Goal: Task Accomplishment & Management: Complete application form

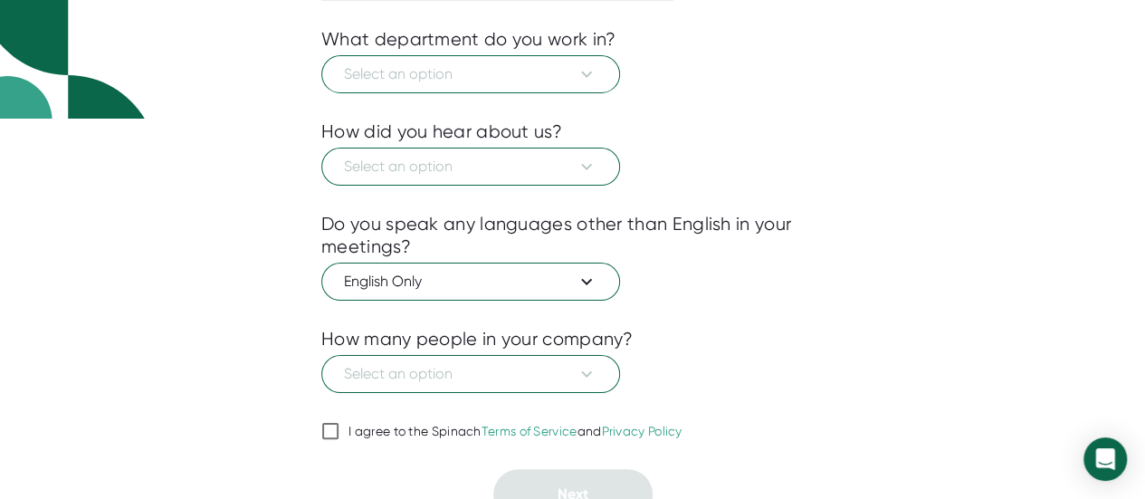
scroll to position [397, 0]
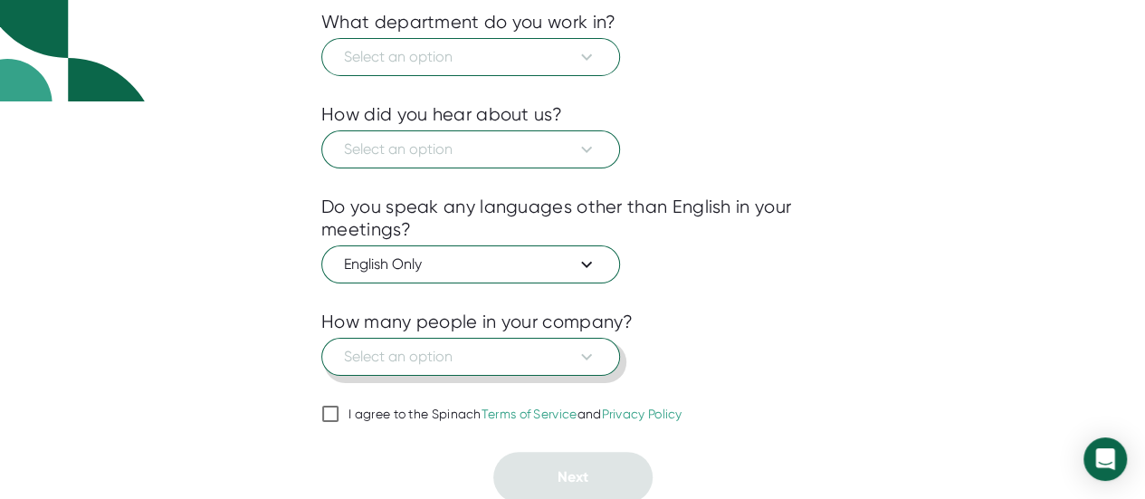
click at [583, 354] on icon at bounding box center [586, 357] width 22 height 22
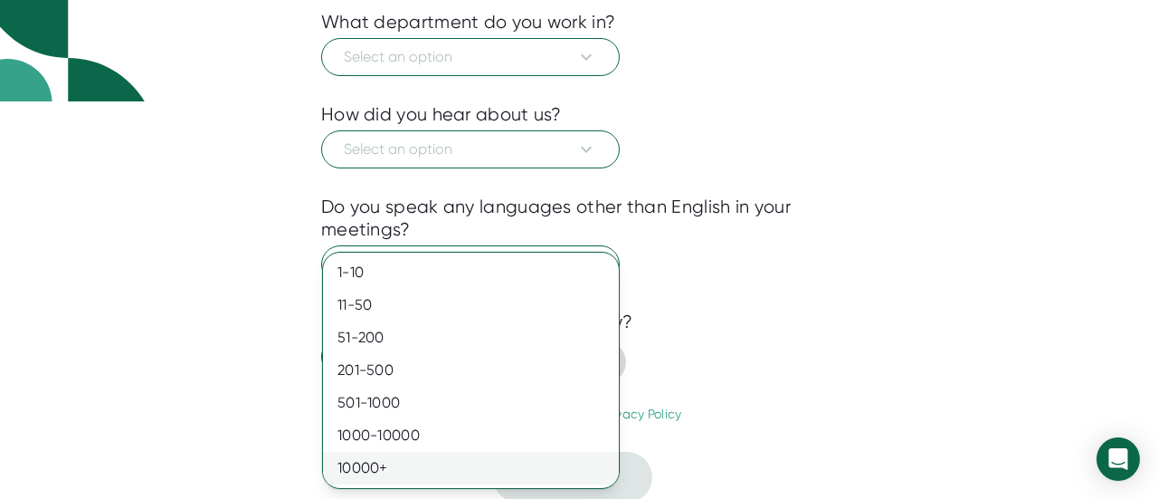
click at [536, 454] on div "10000+" at bounding box center [471, 467] width 296 height 33
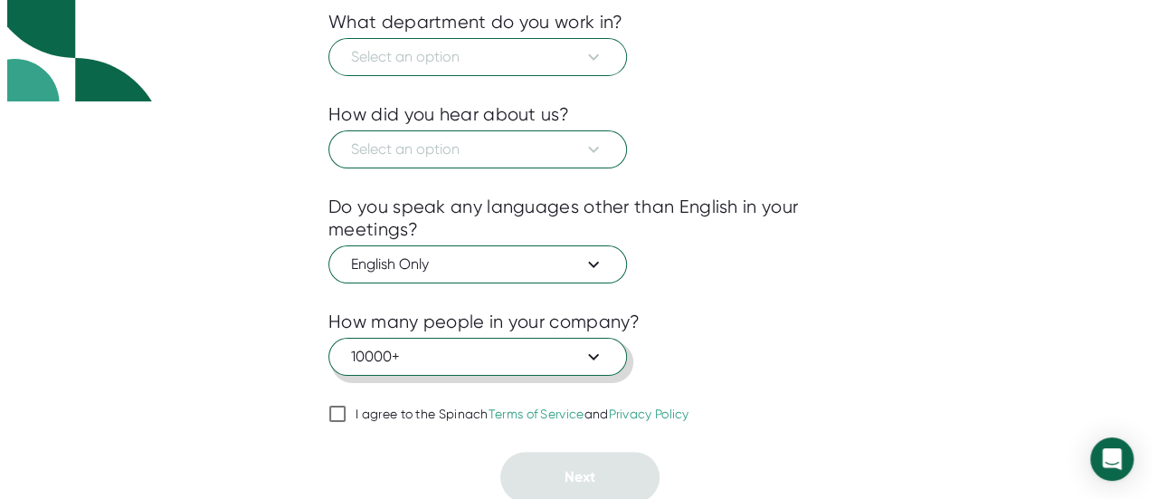
scroll to position [307, 0]
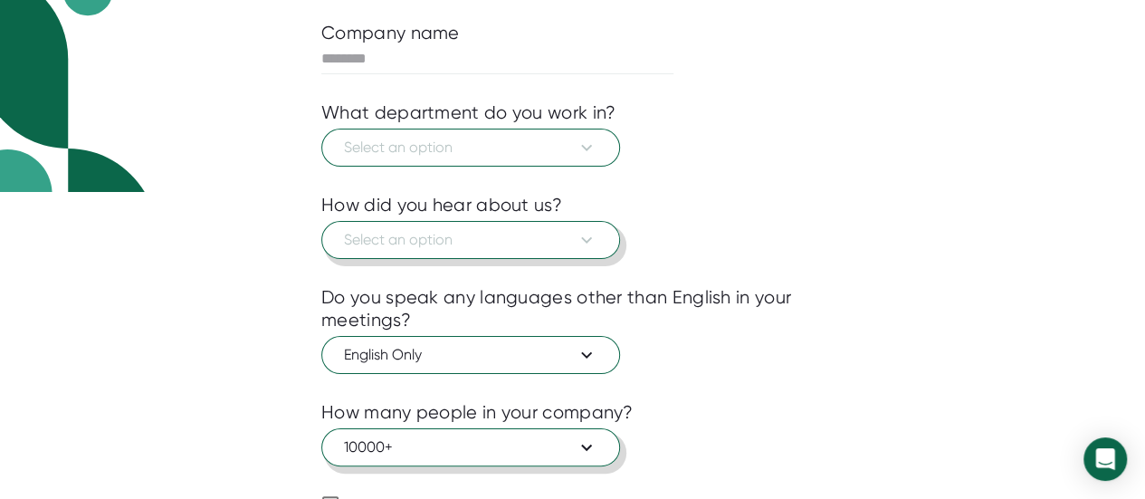
click at [601, 242] on button "Select an option" at bounding box center [470, 240] width 299 height 38
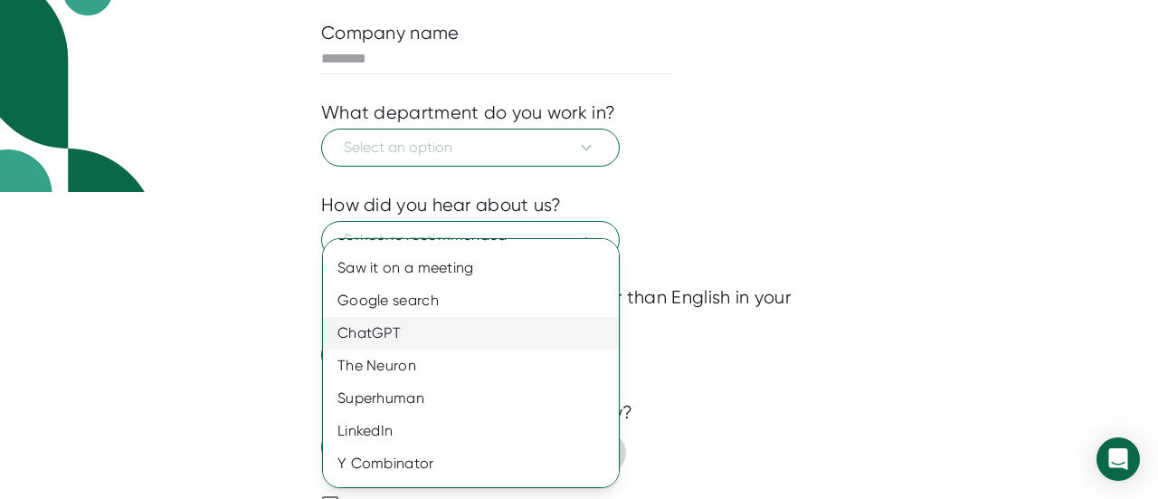
scroll to position [0, 0]
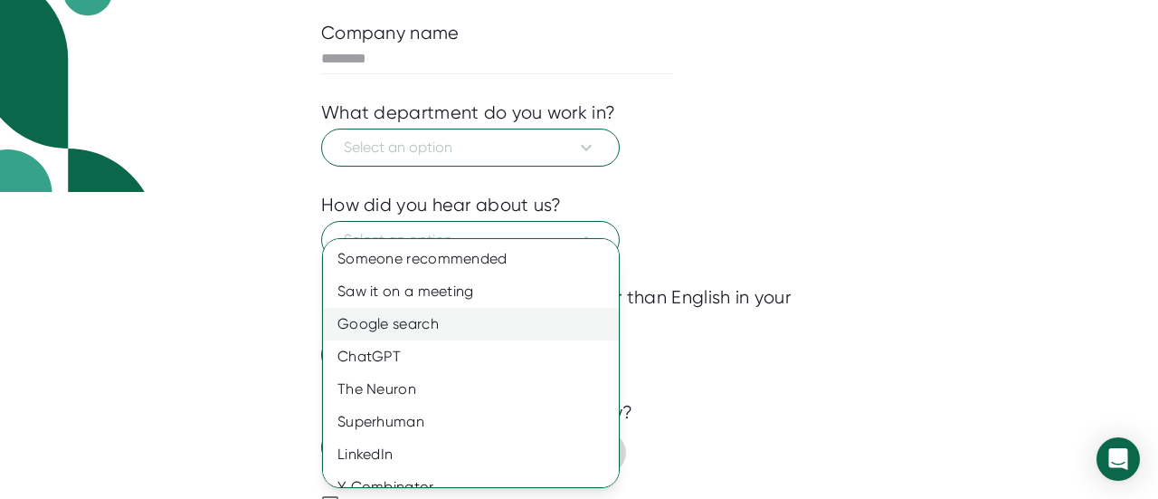
click at [495, 327] on div "Google search" at bounding box center [477, 324] width 309 height 33
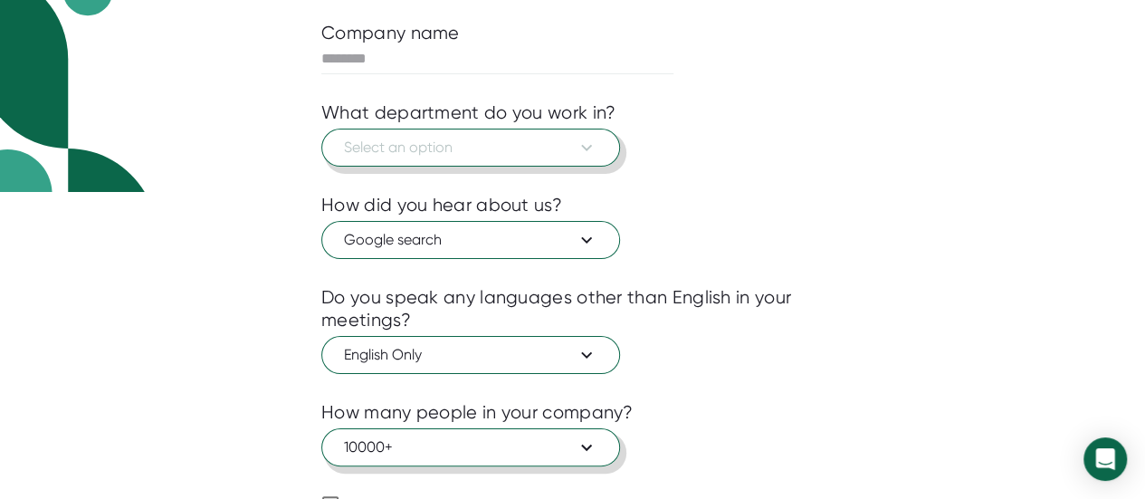
click at [580, 144] on icon at bounding box center [586, 148] width 22 height 22
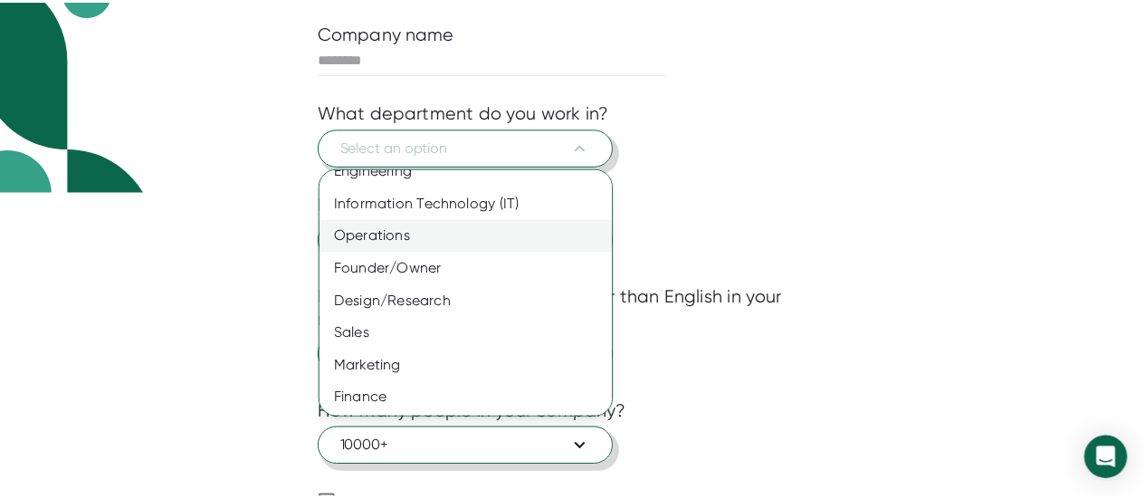
scroll to position [90, 0]
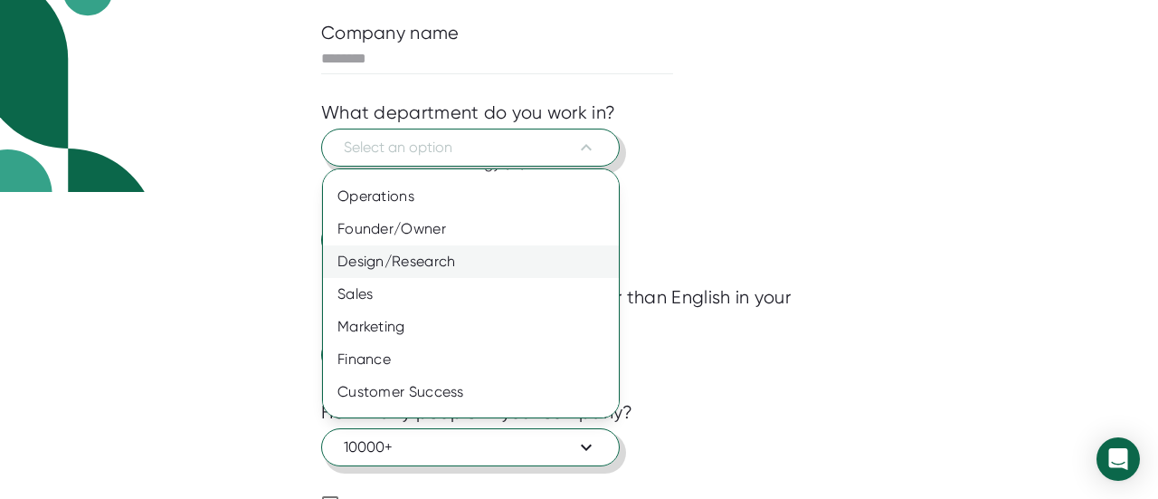
click at [537, 269] on div "Design/Research" at bounding box center [477, 261] width 309 height 33
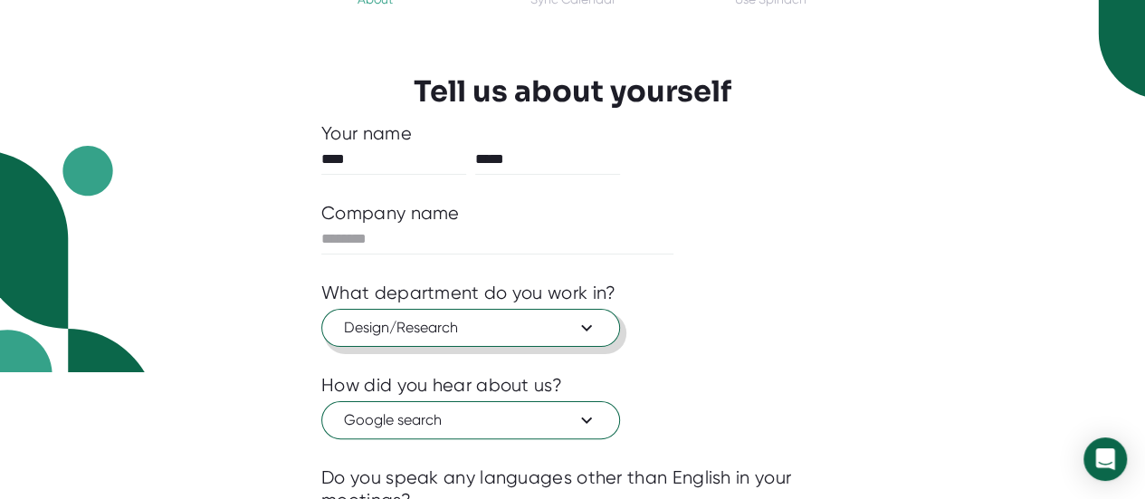
scroll to position [126, 0]
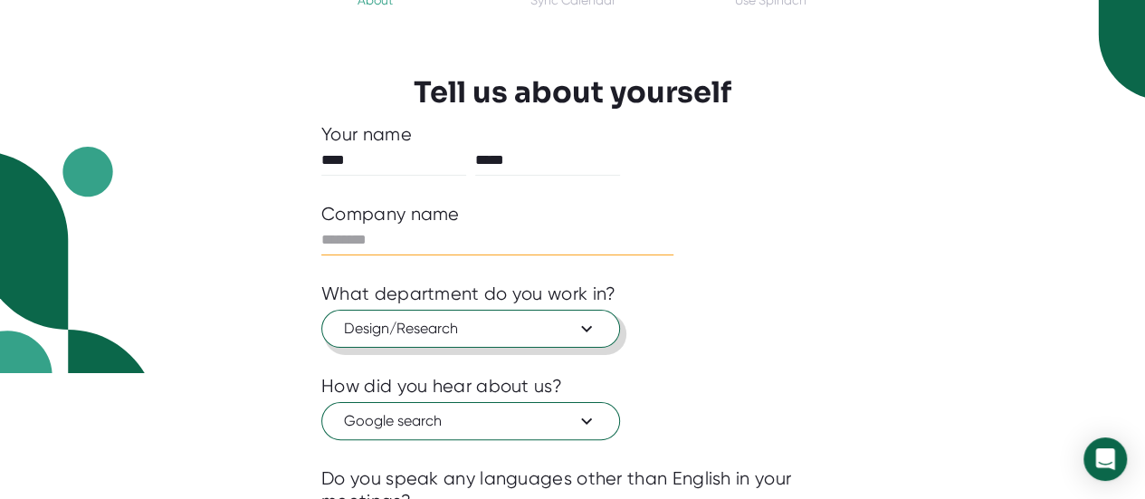
click at [577, 249] on input "text" at bounding box center [497, 239] width 352 height 29
type input "****"
click at [860, 253] on div "1 About 2 Sync Calendar Use Spinach Tell us about yourself Your name **** *****…" at bounding box center [572, 359] width 593 height 829
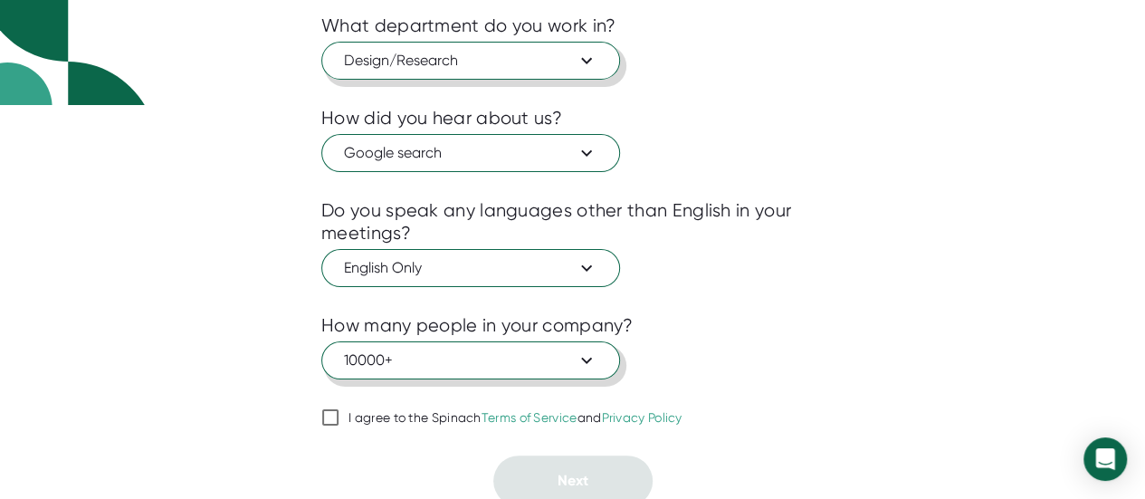
scroll to position [397, 0]
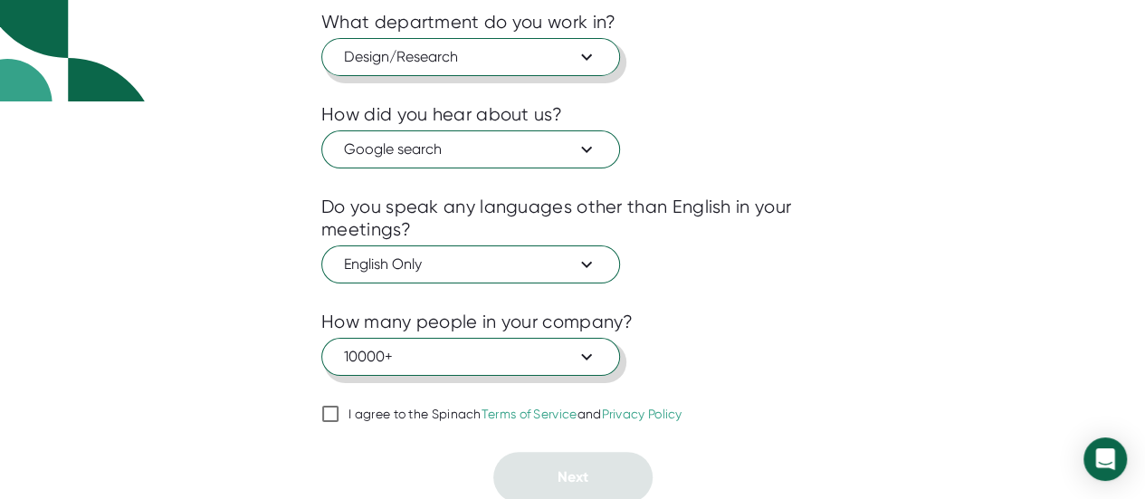
click at [601, 352] on button "10000+" at bounding box center [470, 356] width 299 height 38
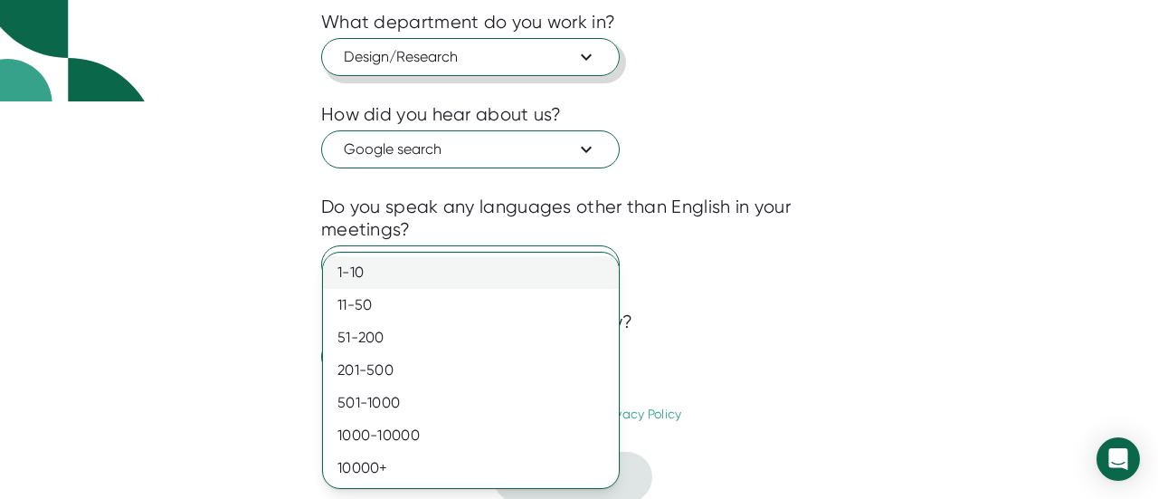
click at [432, 278] on div "1-10" at bounding box center [471, 272] width 296 height 33
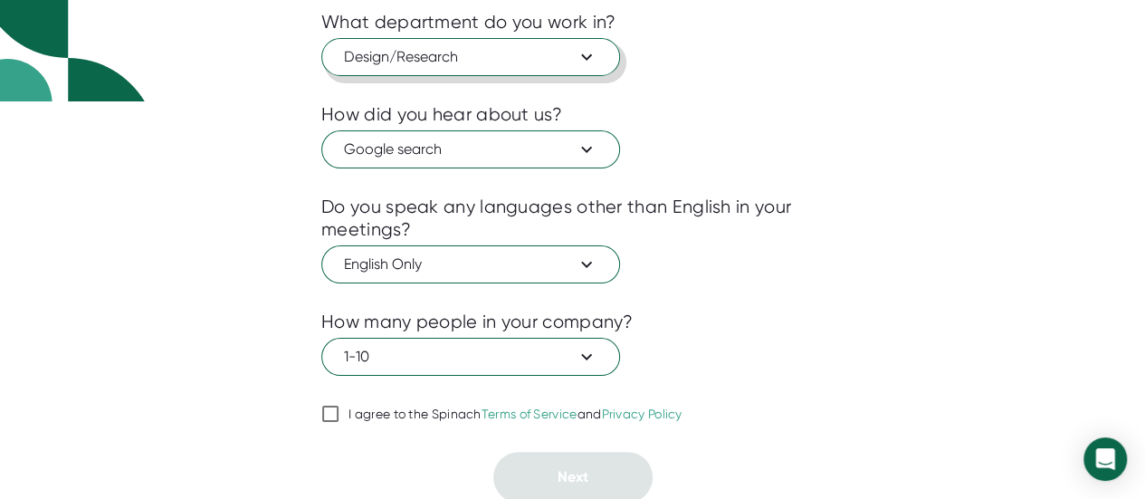
click at [329, 413] on input "I agree to the Spinach Terms of Service and Privacy Policy" at bounding box center [330, 414] width 18 height 22
checkbox input "true"
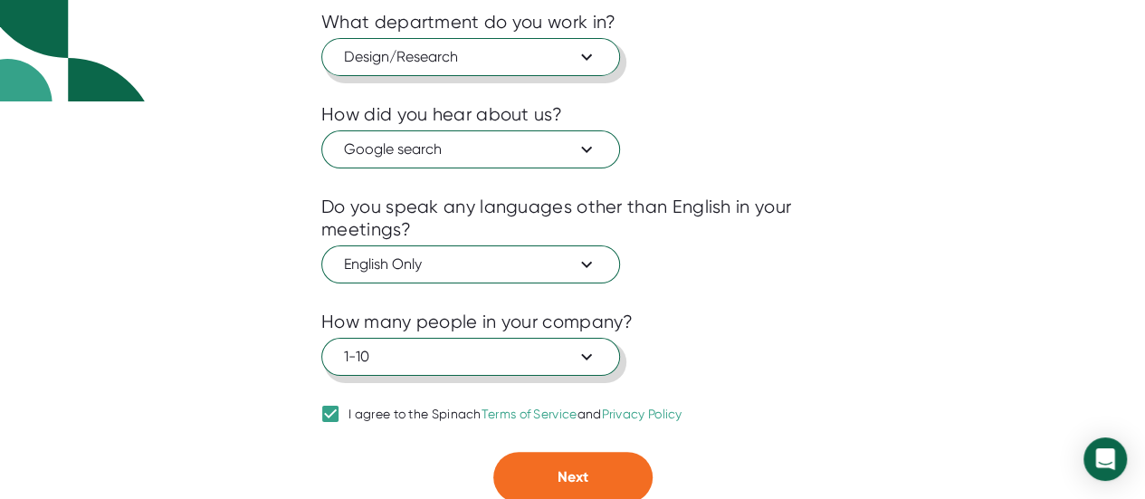
click at [577, 348] on icon at bounding box center [586, 357] width 22 height 22
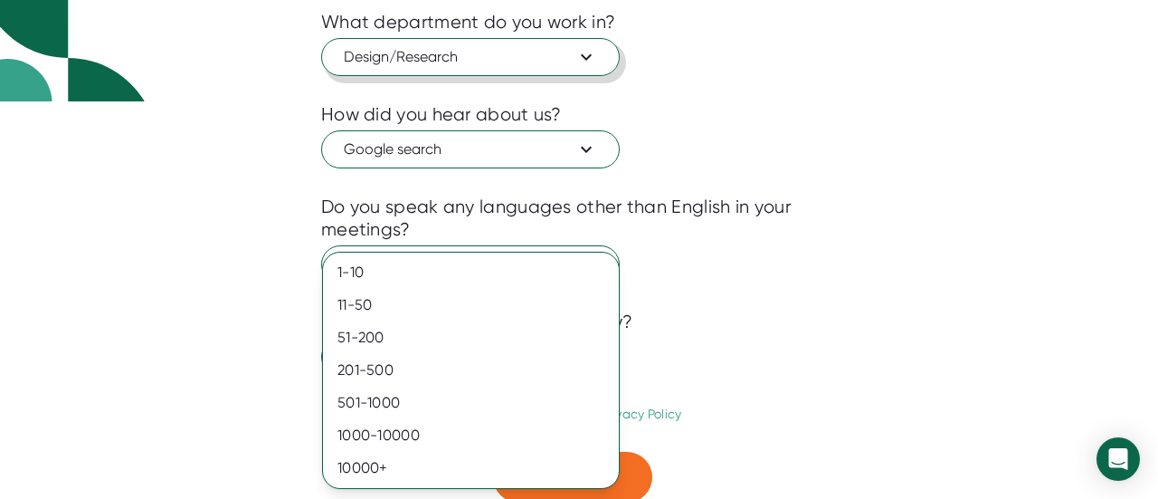
click at [891, 318] on div at bounding box center [579, 249] width 1158 height 499
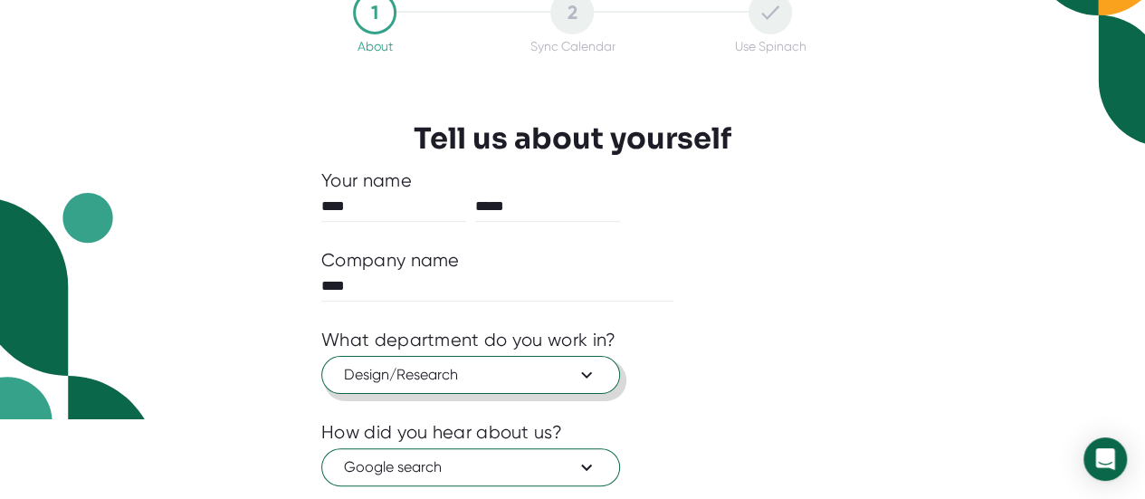
scroll to position [0, 0]
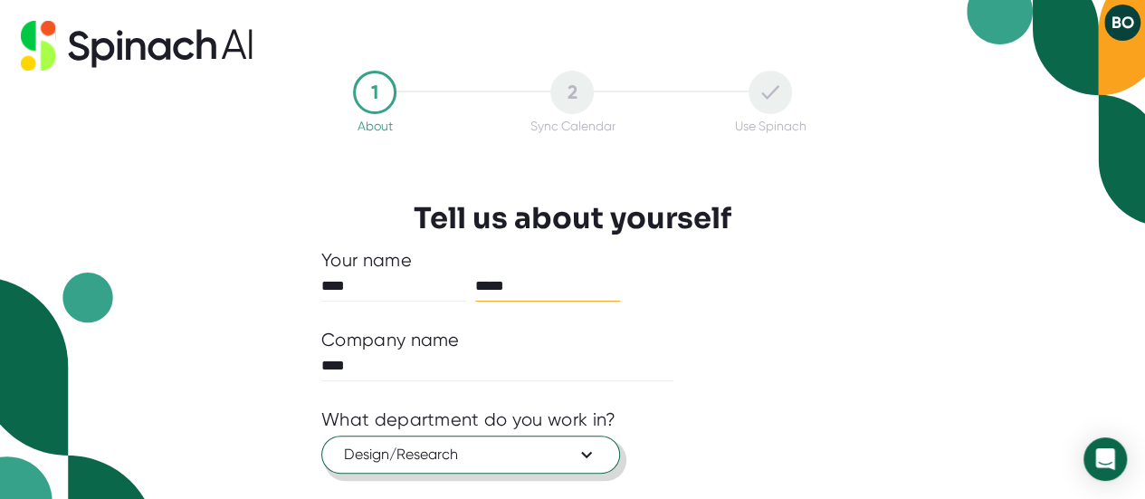
click at [560, 287] on input "*****" at bounding box center [547, 285] width 145 height 29
type input "*"
click at [898, 362] on div "1 About 2 Sync Calendar Use Spinach Tell us about yourself Your name **** * Com…" at bounding box center [572, 249] width 1145 height 499
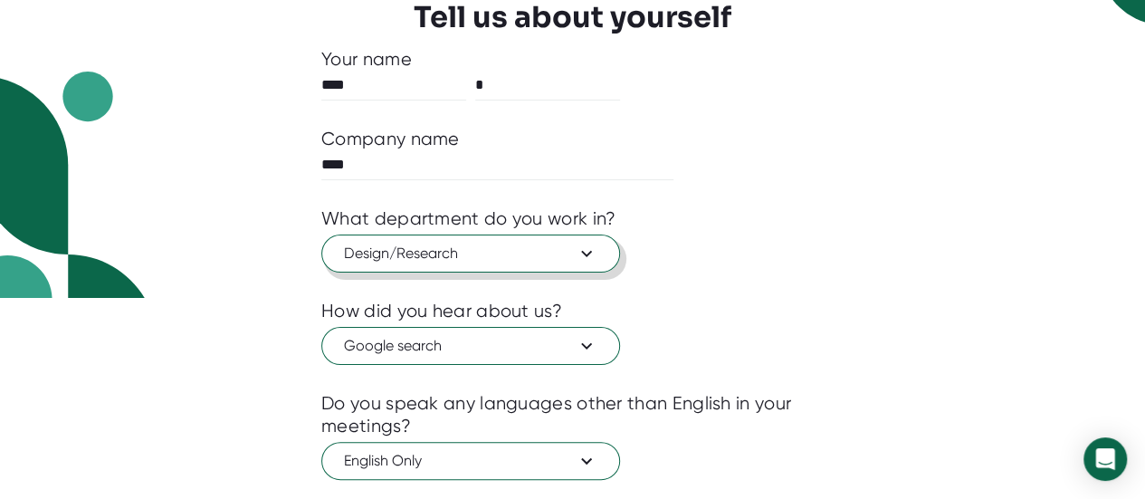
scroll to position [397, 0]
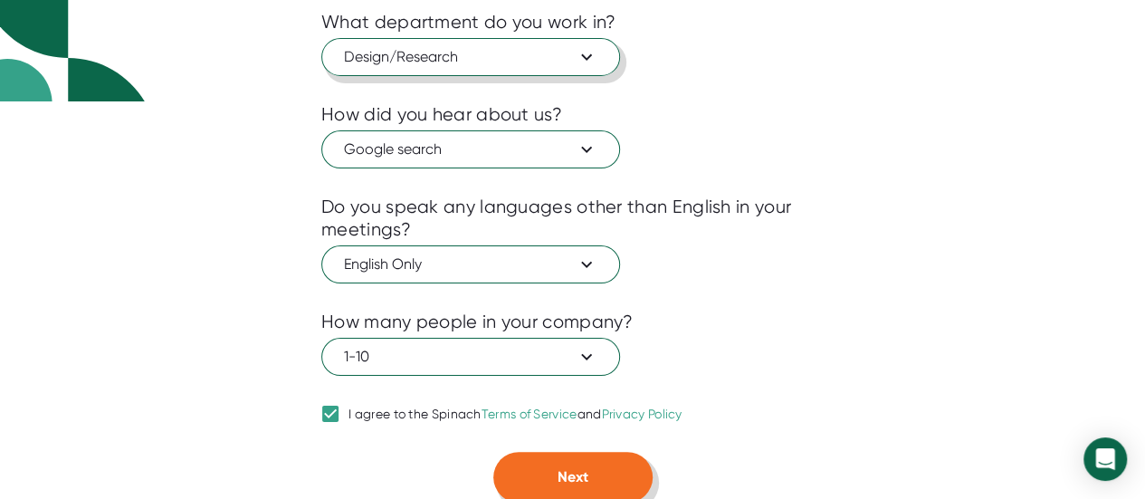
click at [610, 475] on button "Next" at bounding box center [572, 476] width 159 height 51
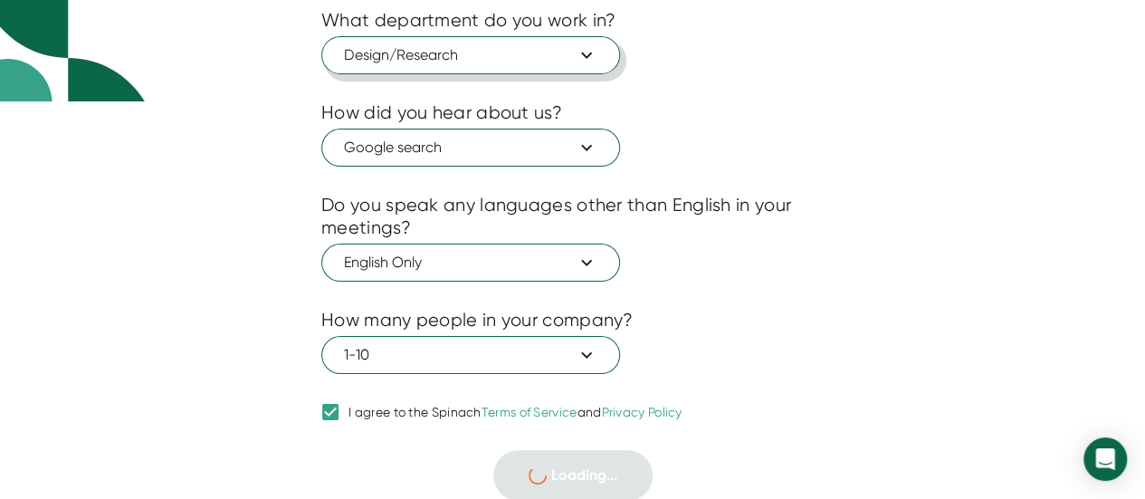
scroll to position [31, 0]
